Goal: Task Accomplishment & Management: Use online tool/utility

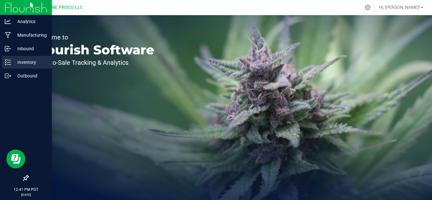
click at [21, 62] on p "Inventory" at bounding box center [30, 63] width 38 height 8
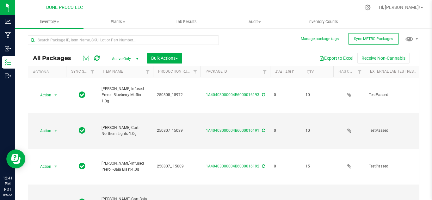
click at [137, 58] on span "select" at bounding box center [137, 58] width 5 height 5
click at [119, 96] on li "All" at bounding box center [124, 97] width 34 height 9
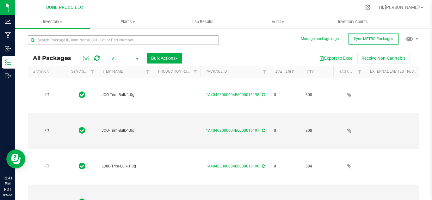
type input "[DATE]"
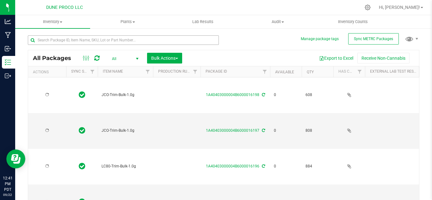
type input "[DATE]"
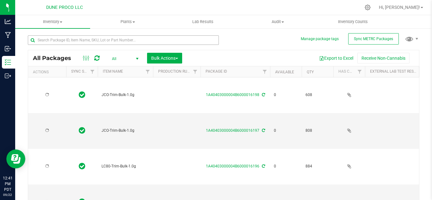
type input "[DATE]"
click at [96, 41] on input "text" at bounding box center [123, 39] width 191 height 9
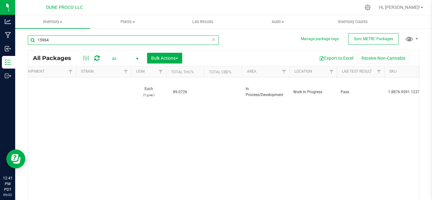
scroll to position [0, 657]
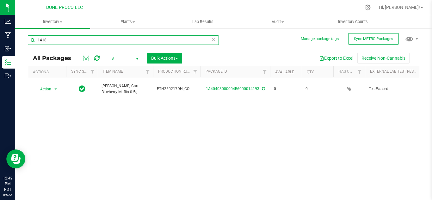
type input "14189"
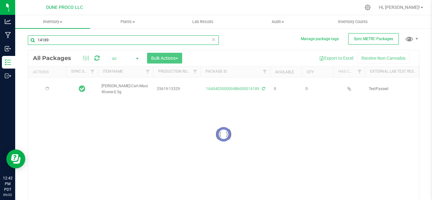
type input "[DATE]"
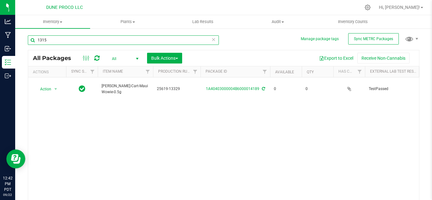
type input "13156"
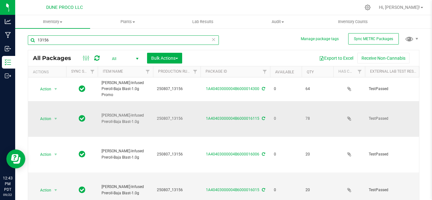
type input "[DATE]"
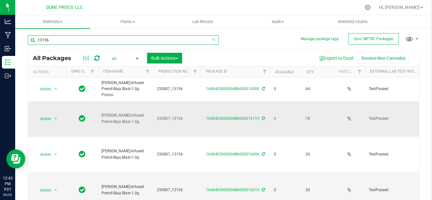
type input "[DATE]"
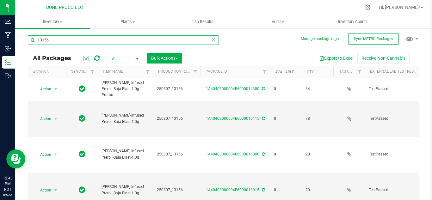
type input "13156"
